Goal: Find specific page/section: Find specific page/section

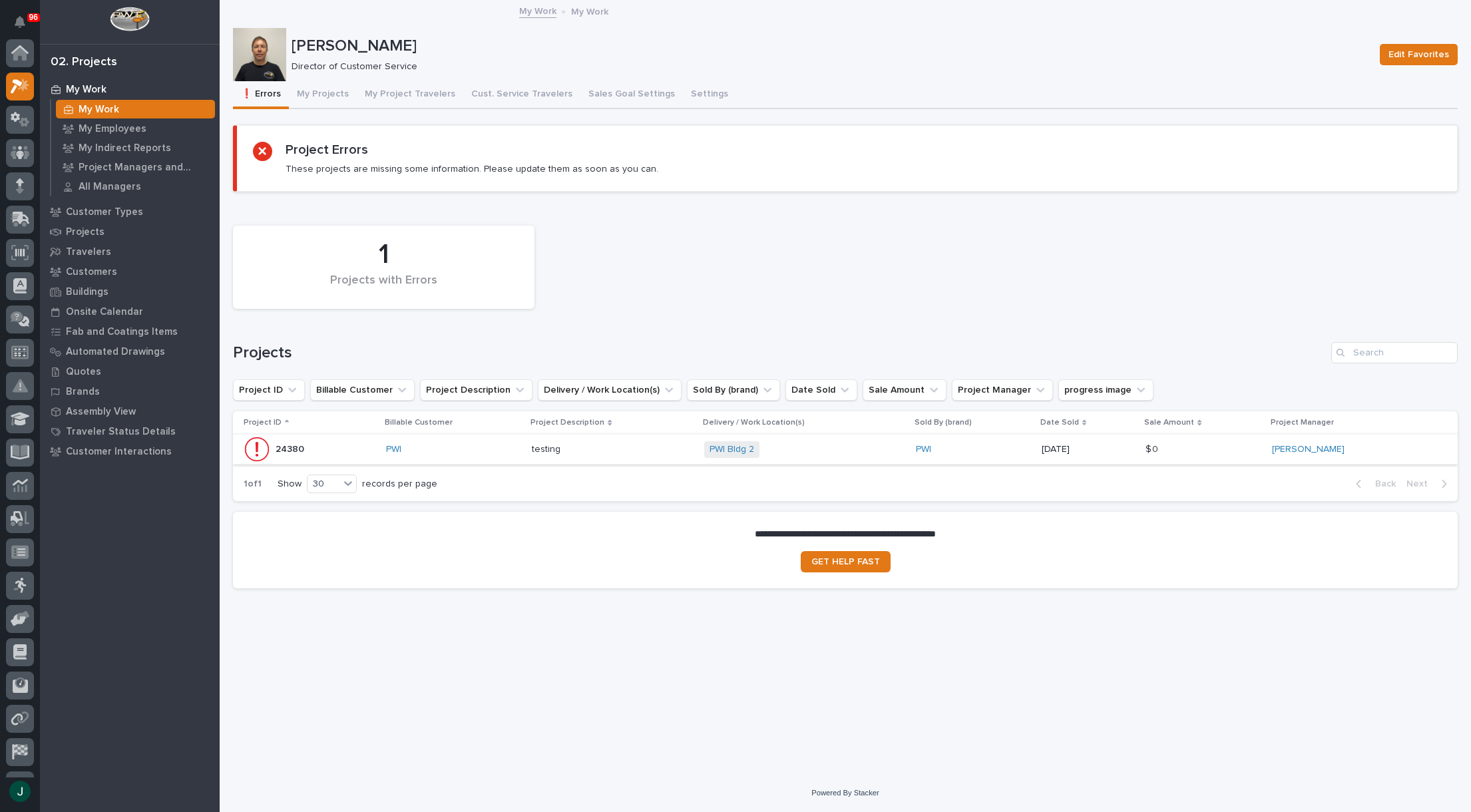
scroll to position [33, 0]
click at [111, 212] on p "Customer Types" at bounding box center [104, 212] width 77 height 12
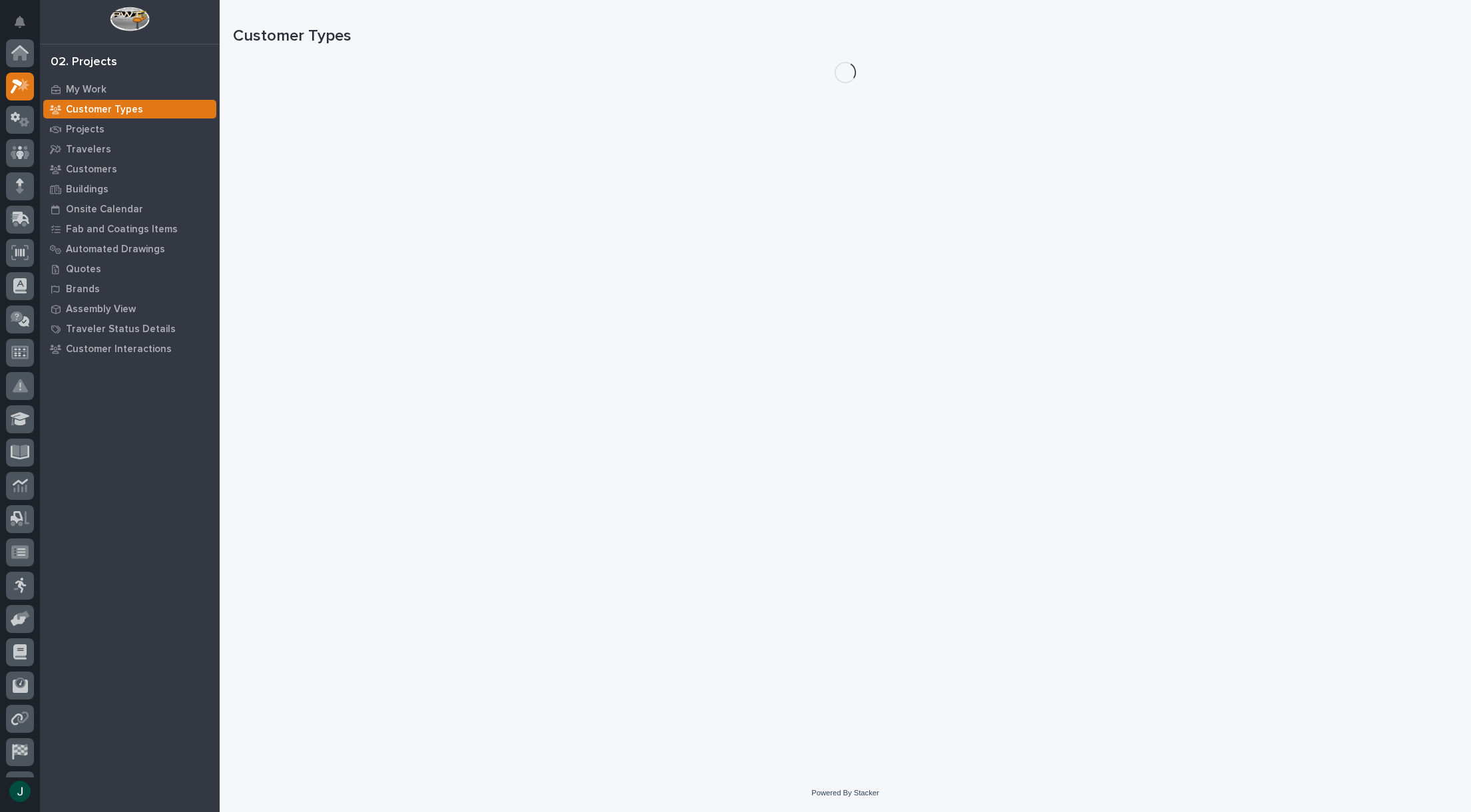
scroll to position [33, 0]
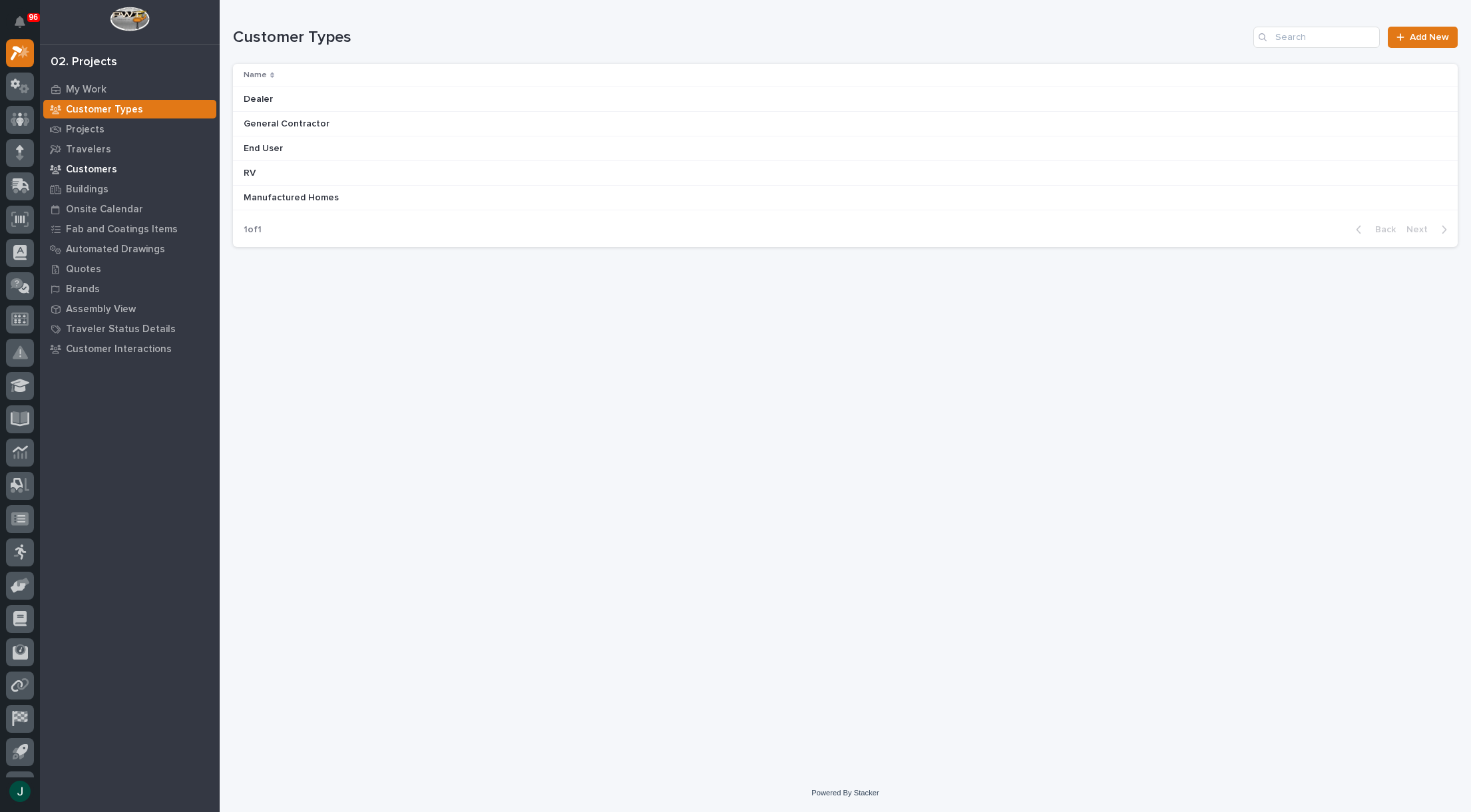
click at [85, 167] on p "Customers" at bounding box center [91, 170] width 51 height 12
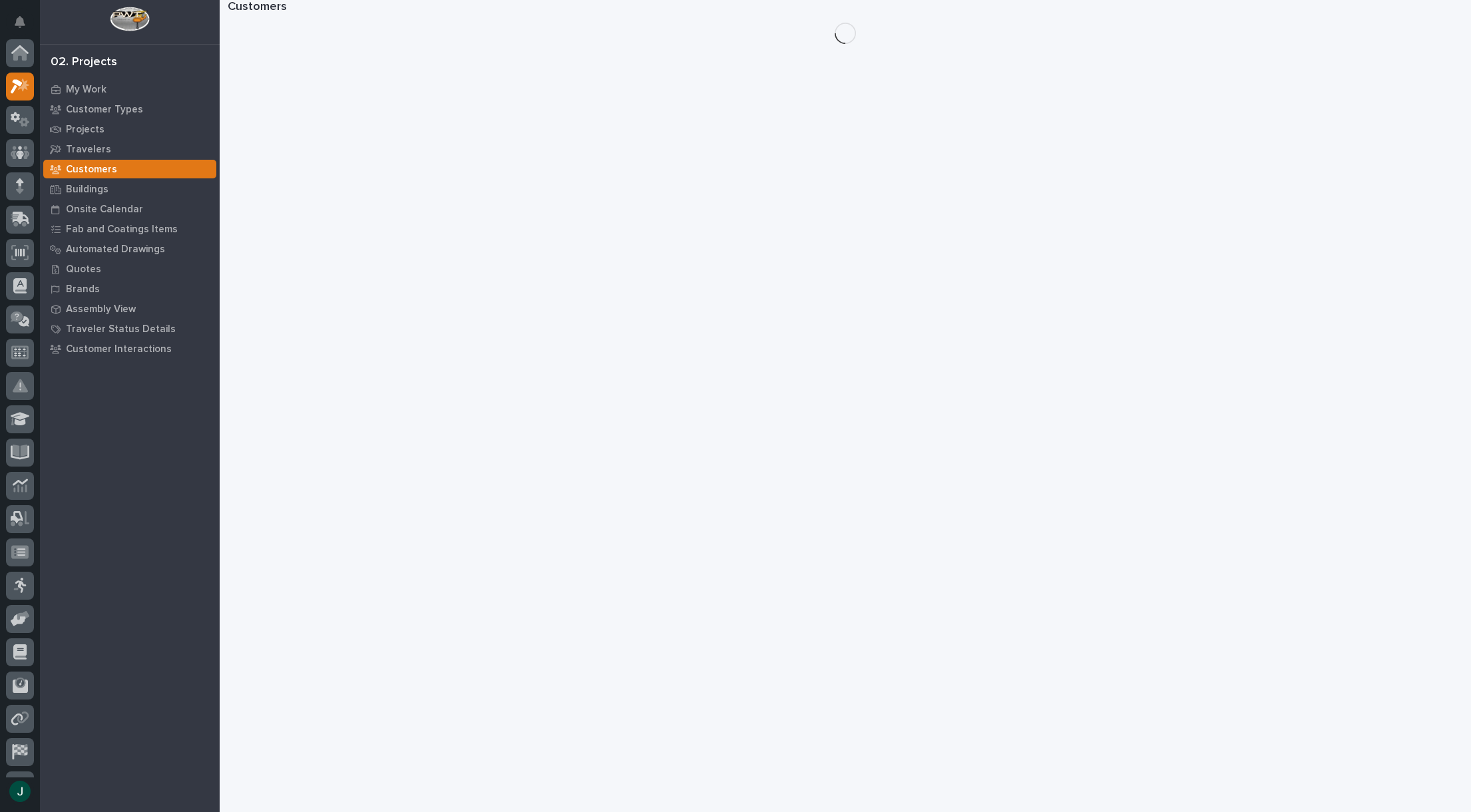
scroll to position [33, 0]
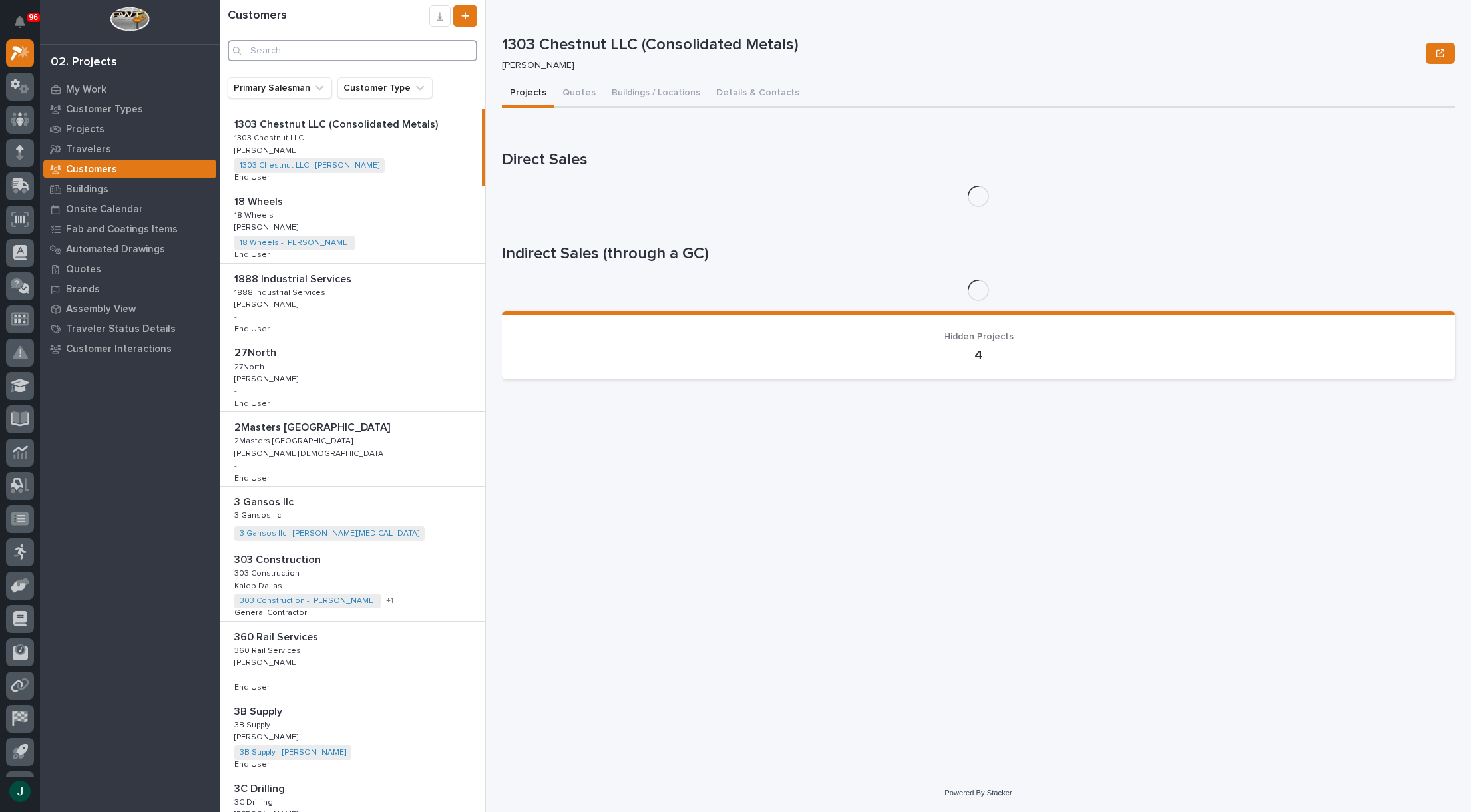
click at [310, 50] on input "Search" at bounding box center [353, 50] width 249 height 21
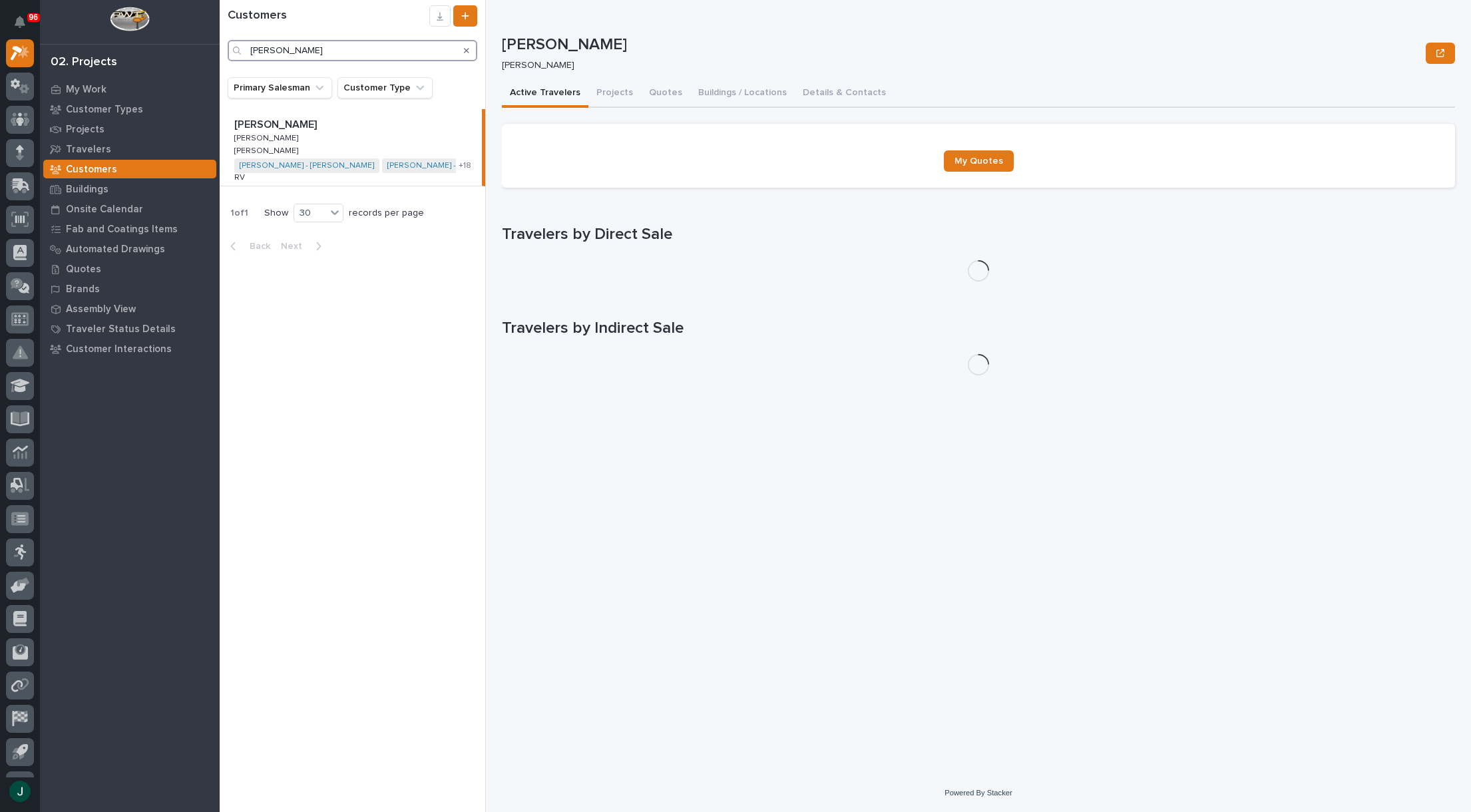
type input "[PERSON_NAME]"
click at [263, 126] on p "[PERSON_NAME]" at bounding box center [277, 123] width 85 height 15
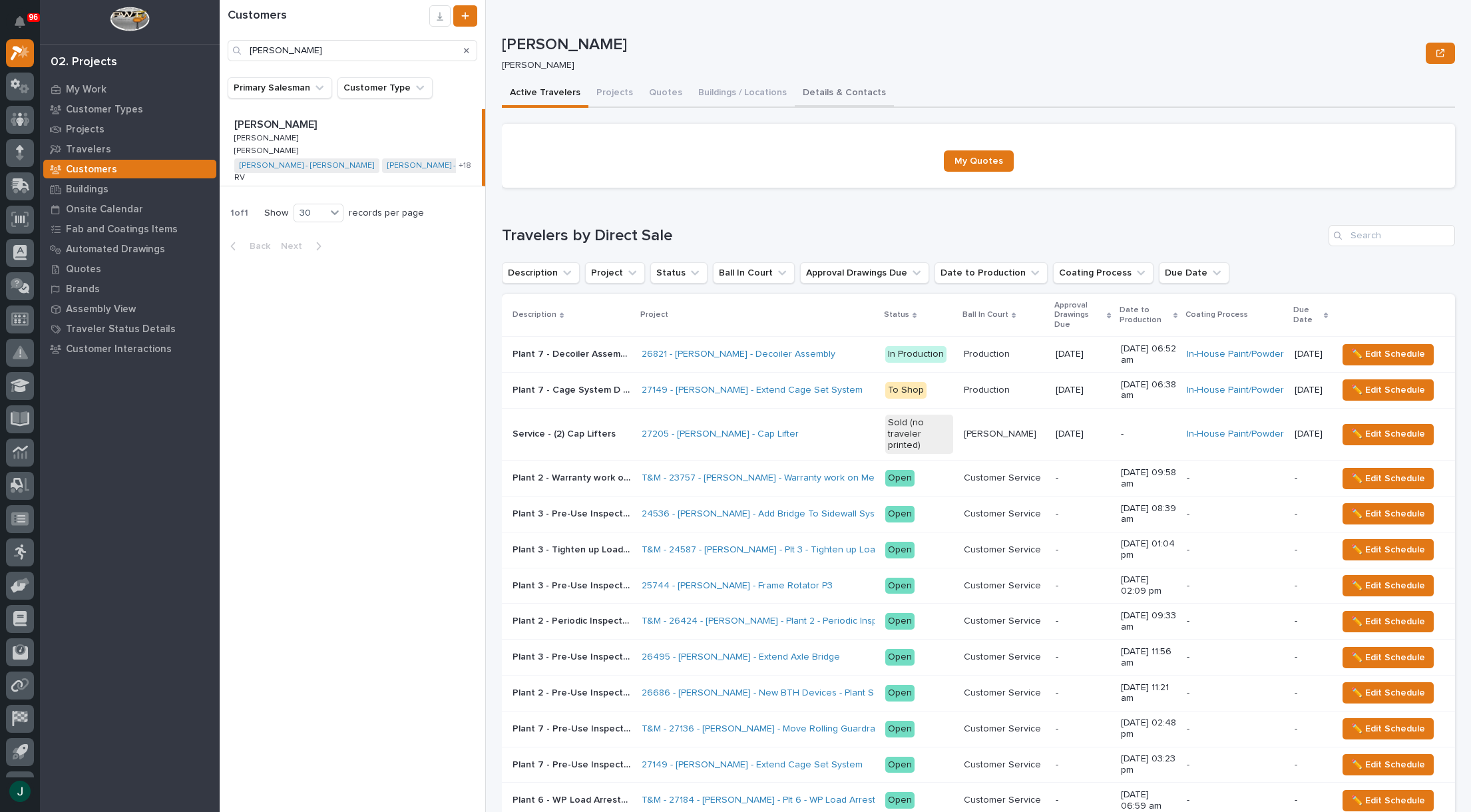
click at [824, 92] on button "Details & Contacts" at bounding box center [844, 94] width 99 height 28
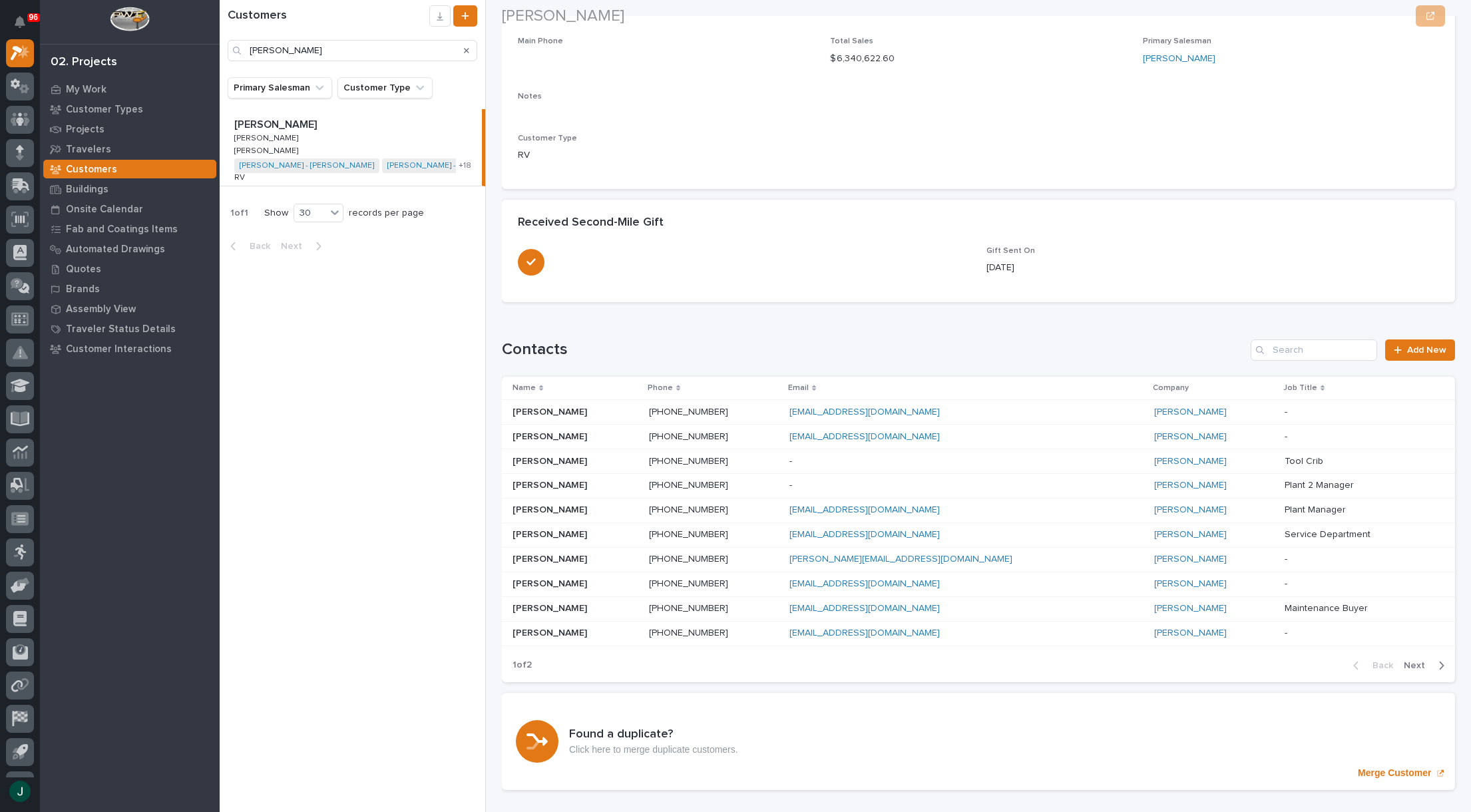
scroll to position [200, 0]
